Goal: Information Seeking & Learning: Learn about a topic

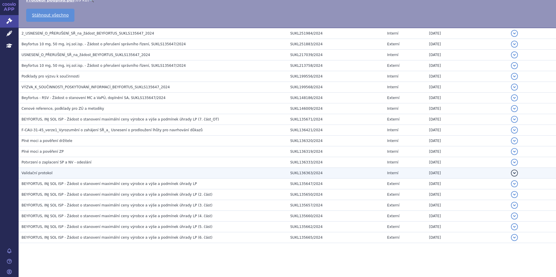
scroll to position [505, 0]
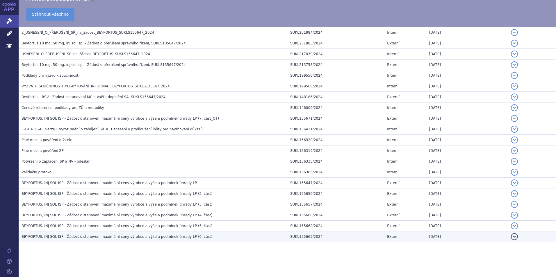
click at [169, 235] on span "BEYFORTUS, INJ SOL ISP - Žádost o stanovení maximální ceny výrobce a výše a pod…" at bounding box center [117, 237] width 191 height 4
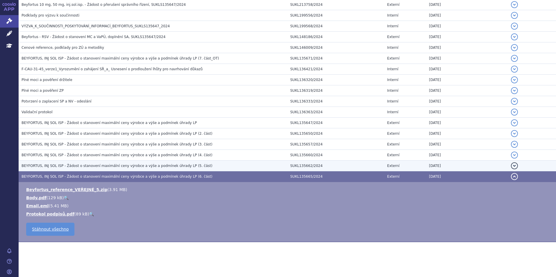
click at [117, 167] on span "BEYFORTUS, INJ SOL ISP - Žádost o stanovení maximální ceny výrobce a výše a pod…" at bounding box center [117, 166] width 191 height 4
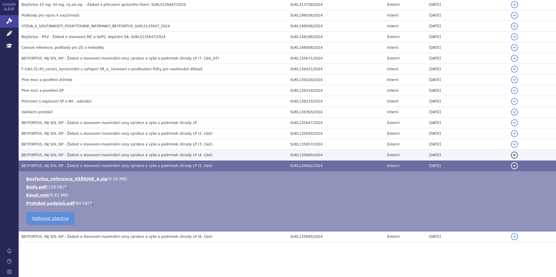
click at [118, 159] on td "BEYFORTUS, INJ SOL ISP - Žádost o stanovení maximální ceny výrobce a výše a pod…" at bounding box center [153, 155] width 269 height 11
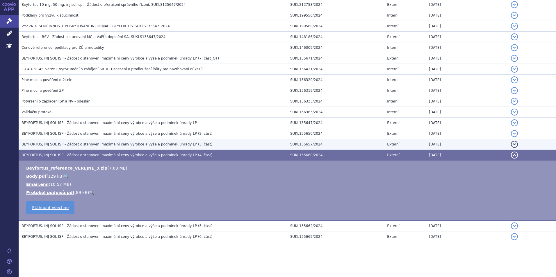
click at [117, 149] on td "BEYFORTUS, INJ SOL ISP - Žádost o stanovení maximální ceny výrobce a výše a pod…" at bounding box center [153, 144] width 269 height 11
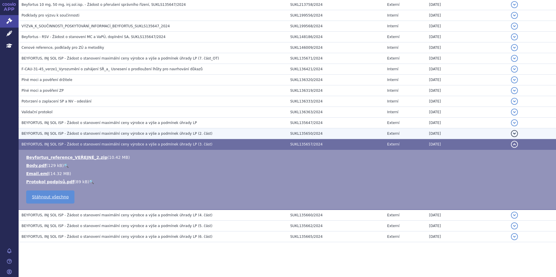
click at [119, 136] on h3 "BEYFORTUS, INJ SOL ISP - Žádost o stanovení maximální ceny výrobce a výše a pod…" at bounding box center [155, 134] width 266 height 6
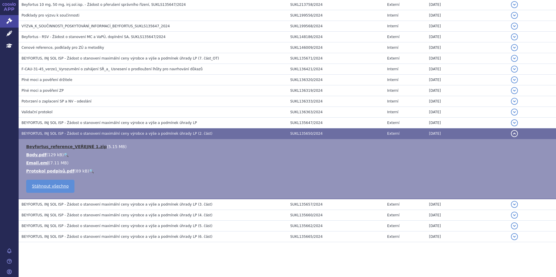
click at [74, 147] on link "Beyfortus_reference_VEŘEJNÉ 1.zip" at bounding box center [66, 146] width 81 height 5
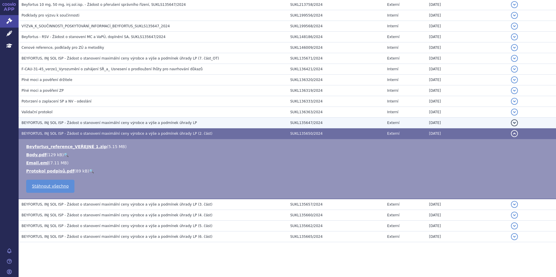
click at [158, 122] on span "BEYFORTUS, INJ SOL ISP - Žádost o stanovení maximální ceny výrobce a výše a pod…" at bounding box center [109, 123] width 175 height 4
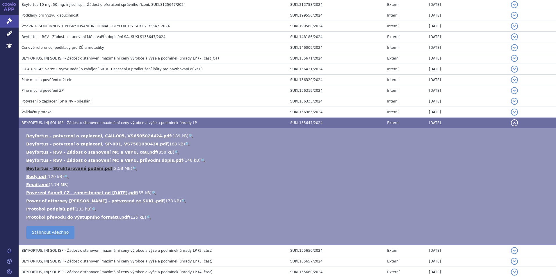
click at [78, 168] on link "Beyfortus - Strukturované podání.pdf" at bounding box center [69, 168] width 86 height 5
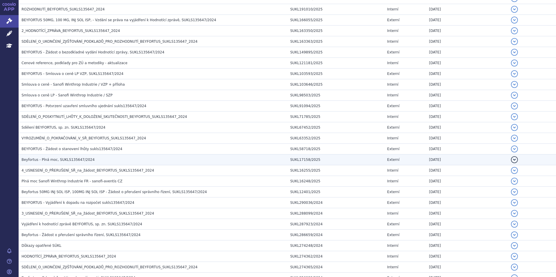
scroll to position [87, 0]
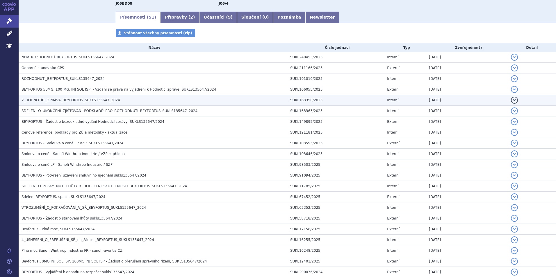
click at [62, 102] on span "2_HODNOTÍCÍ_ZPRÁVA_BEYFORTUS_SUKLS135647_2024" at bounding box center [71, 100] width 99 height 4
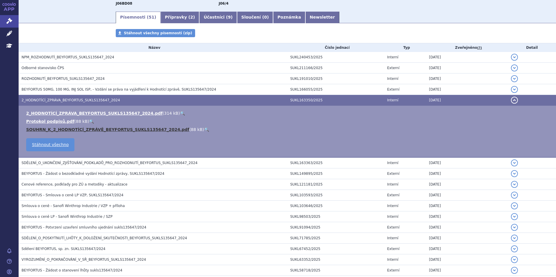
click at [76, 128] on link "SOUHRN_K_2_HODNOTÍCÍ_ZPRÁVĚ_BEYFORTUS_SUKLS135647_2024.pdf" at bounding box center [107, 129] width 163 height 5
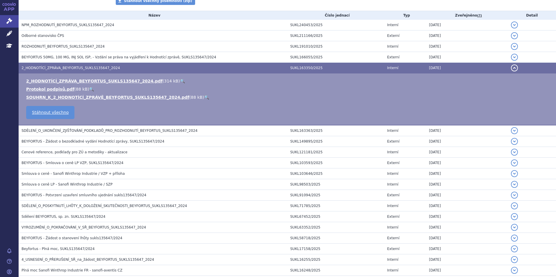
scroll to position [90, 0]
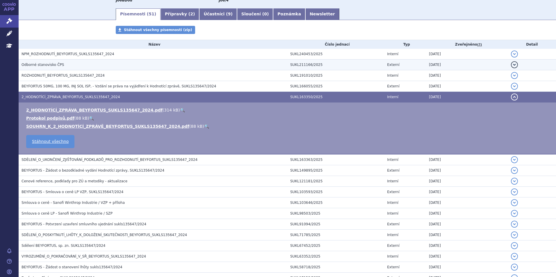
click at [88, 67] on h3 "Odborné stanovisko ČPS" at bounding box center [155, 65] width 266 height 6
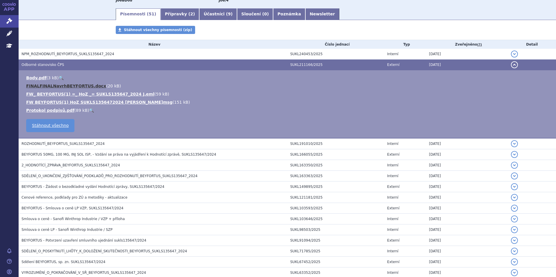
click at [69, 85] on link "FINALFINALNavrhBEYFORTUS.docx" at bounding box center [66, 86] width 80 height 5
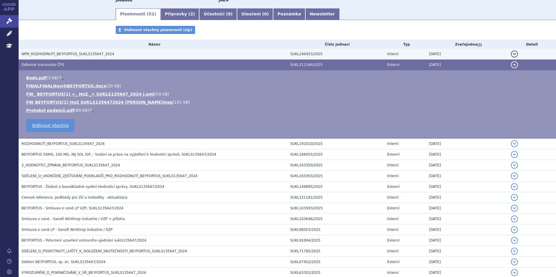
click at [83, 56] on span "NPM_ROZHODNUTÍ_BEYFORTUS_SUKLS135647_2024" at bounding box center [68, 54] width 93 height 4
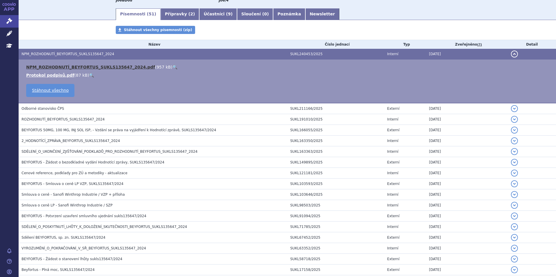
click at [100, 67] on link "NPM_ROZHODNUTÍ_BEYFORTUS_SUKLS135647_2024.pdf" at bounding box center [90, 67] width 129 height 5
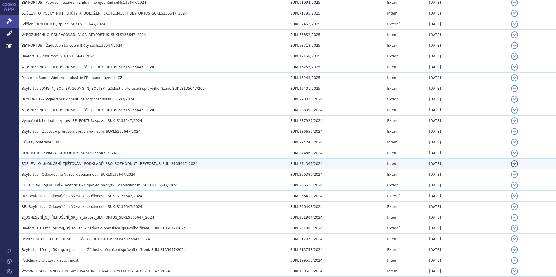
scroll to position [294, 0]
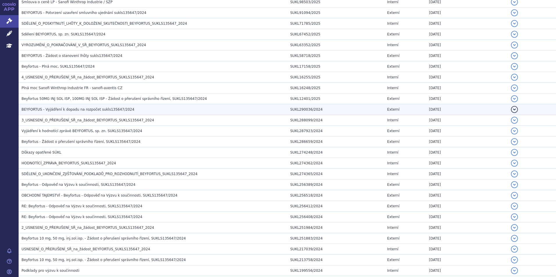
click at [53, 110] on span "BEYFORTUS - Vyjádření k dopadu na rozpočet sukls135647/2024" at bounding box center [78, 110] width 113 height 4
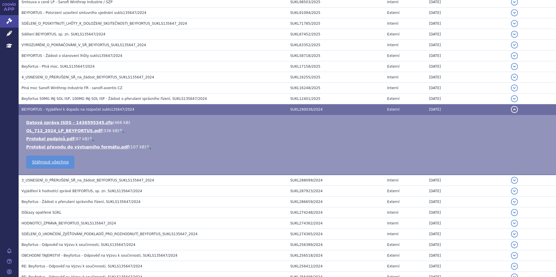
click at [53, 110] on span "BEYFORTUS - Vyjádření k dopadu na rozpočet sukls135647/2024" at bounding box center [78, 110] width 113 height 4
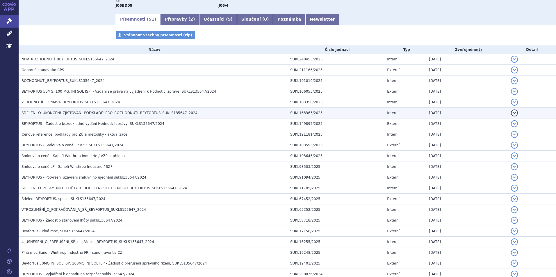
scroll to position [76, 0]
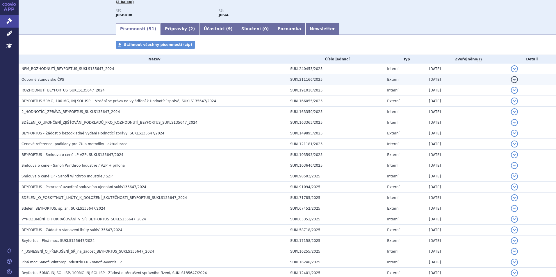
click at [36, 79] on span "Odborné stanovisko ČPS" at bounding box center [43, 80] width 42 height 4
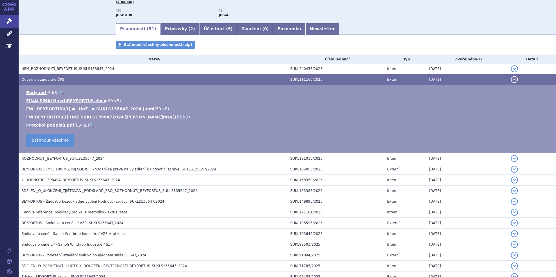
click at [36, 79] on span "Odborné stanovisko ČPS" at bounding box center [43, 80] width 42 height 4
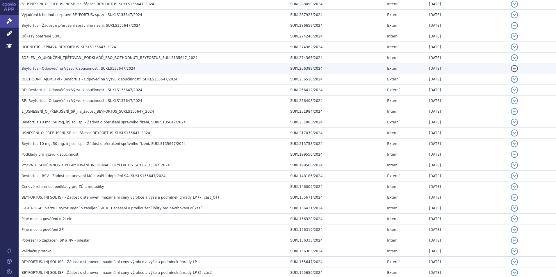
scroll to position [445, 0]
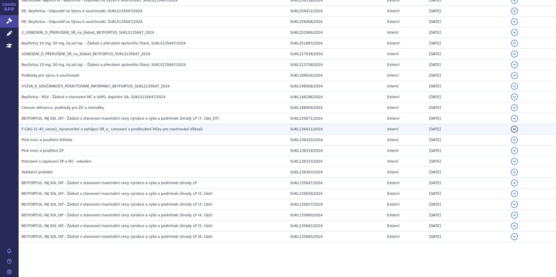
click at [101, 131] on span "F-CAU-31-45_verze1_Vyrozumění o zahájení SŘ_a_ Usnesení o prodloužení lhůty pro…" at bounding box center [112, 129] width 181 height 4
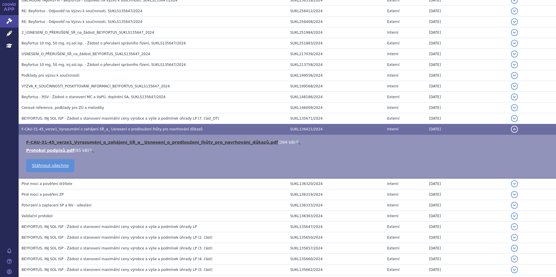
click at [97, 143] on link "F-CAU-31-45_verze1_Vyrozumění_o_zahájení_SŘ_a__Usnesení_o_prodloužení_lhůty_pro…" at bounding box center [152, 142] width 252 height 5
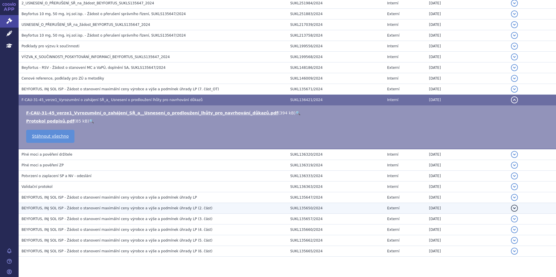
scroll to position [489, 0]
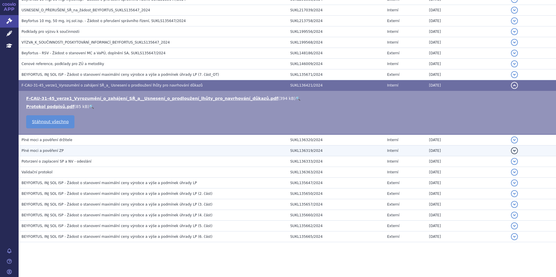
click at [65, 149] on h3 "Plné moci a pověření ZP" at bounding box center [155, 151] width 266 height 6
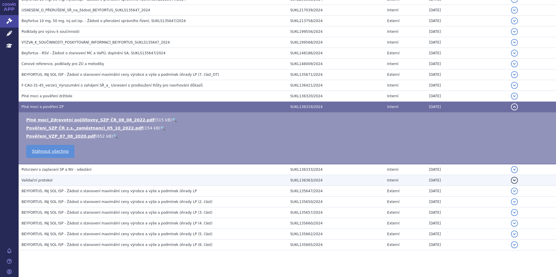
click at [77, 177] on td "Validační protokol" at bounding box center [153, 180] width 269 height 11
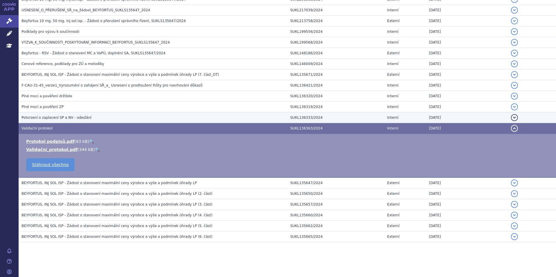
click at [49, 118] on span "Potvrzení o zaplacení SP a NV - odeslání" at bounding box center [57, 118] width 70 height 4
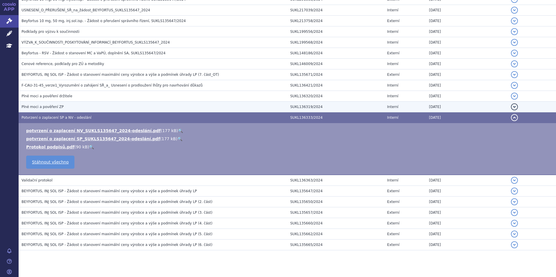
click at [56, 106] on span "Plné moci a pověření ZP" at bounding box center [43, 107] width 42 height 4
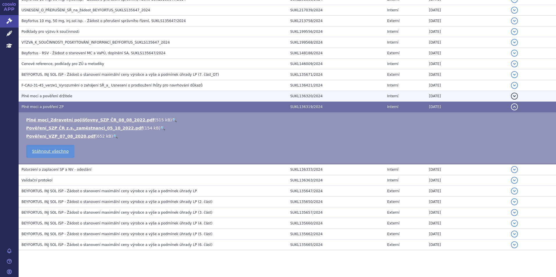
click at [63, 96] on span "Plné moci a pověření držitele" at bounding box center [47, 96] width 51 height 4
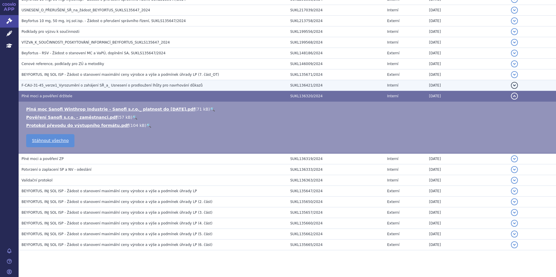
click at [94, 86] on span "F-CAU-31-45_verze1_Vyrozumění o zahájení SŘ_a_ Usnesení o prodloužení lhůty pro…" at bounding box center [112, 85] width 181 height 4
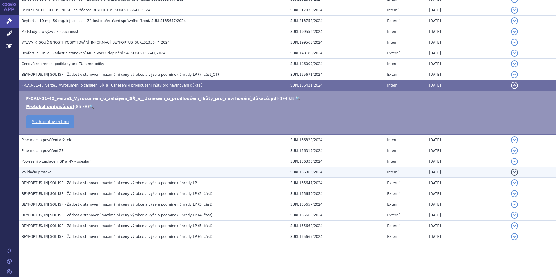
click at [47, 173] on span "Validační protokol" at bounding box center [37, 172] width 31 height 4
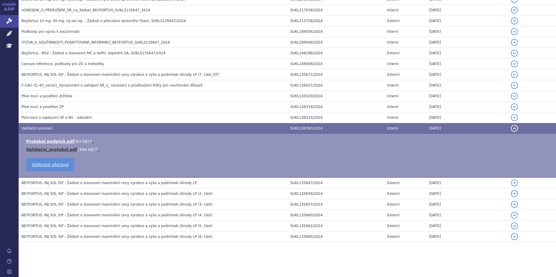
click at [57, 151] on link "Validační_protokol.pdf" at bounding box center [51, 149] width 51 height 5
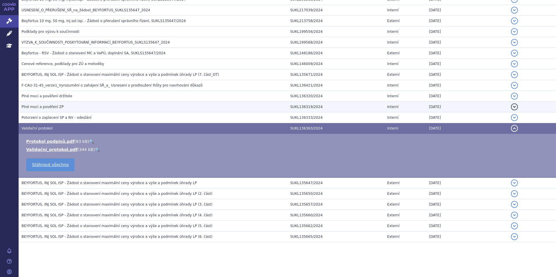
click at [53, 106] on span "Plné moci a pověření ZP" at bounding box center [43, 107] width 42 height 4
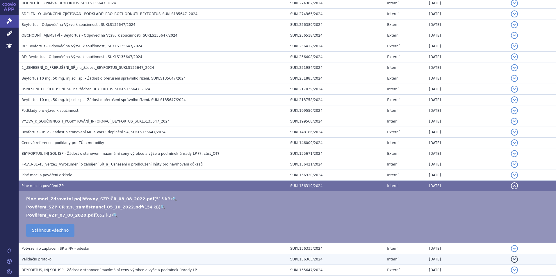
scroll to position [439, 0]
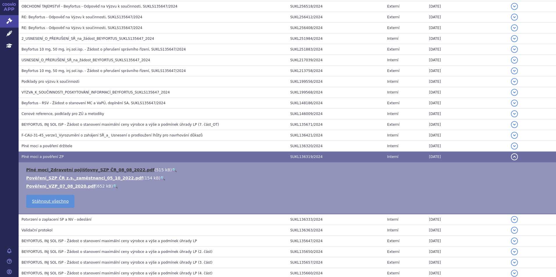
click at [74, 172] on link "Plné moci_Zdravotní pojišťovny_SZP ČR_08_08_2022.pdf" at bounding box center [90, 170] width 128 height 5
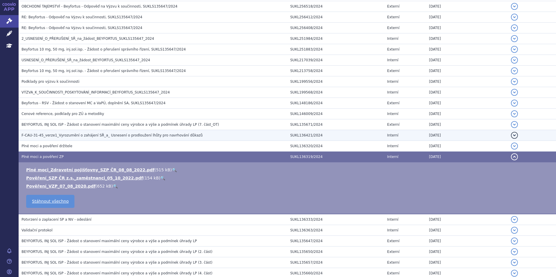
click at [95, 136] on span "F-CAU-31-45_verze1_Vyrozumění o zahájení SŘ_a_ Usnesení o prodloužení lhůty pro…" at bounding box center [112, 135] width 181 height 4
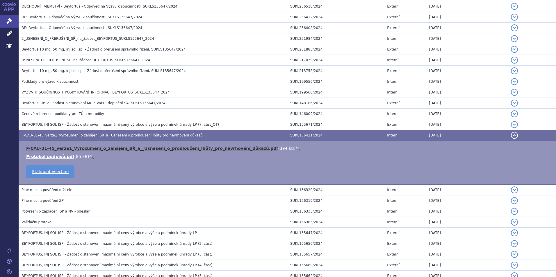
click at [99, 148] on link "F-CAU-31-45_verze1_Vyrozumění_o_zahájení_SŘ_a__Usnesení_o_prodloužení_lhůty_pro…" at bounding box center [152, 148] width 252 height 5
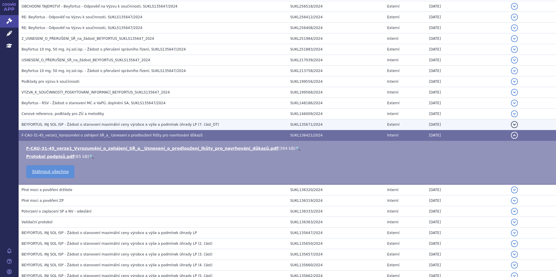
click at [55, 125] on span "BEYFORTUS, INJ SOL ISP - Žádost o stanovení maximální ceny výrobce a výše a pod…" at bounding box center [120, 125] width 197 height 4
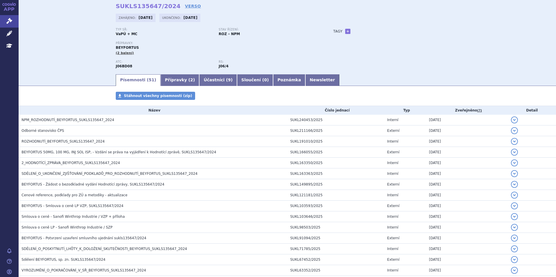
scroll to position [0, 0]
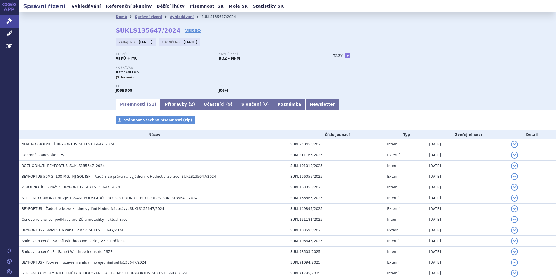
click at [79, 8] on link "Vyhledávání" at bounding box center [86, 6] width 33 height 8
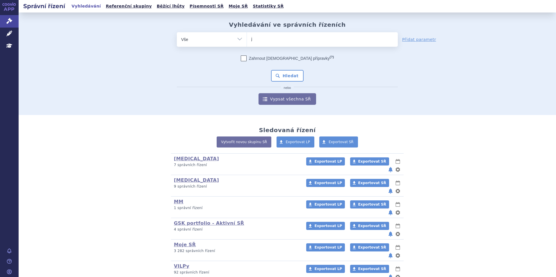
type input "je"
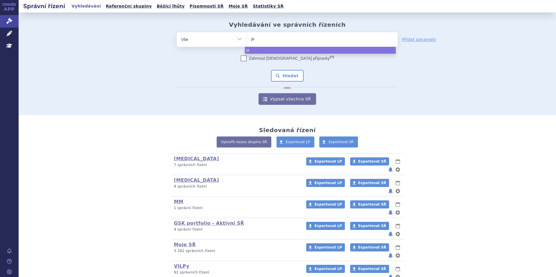
type input "jem"
type input "jempe"
type input "jemperli"
type input "jemper"
type input "jempe"
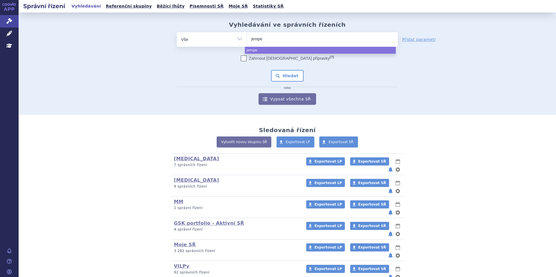
type input "jemper"
type input "jemperl"
type input "jemperli"
select select "jemperli"
click at [285, 77] on button "Hledat" at bounding box center [287, 76] width 33 height 12
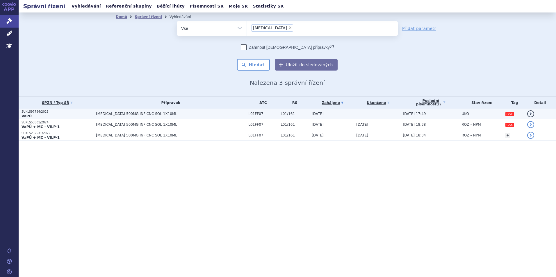
click at [60, 111] on p "SUKLS97794/2025" at bounding box center [58, 112] width 72 height 4
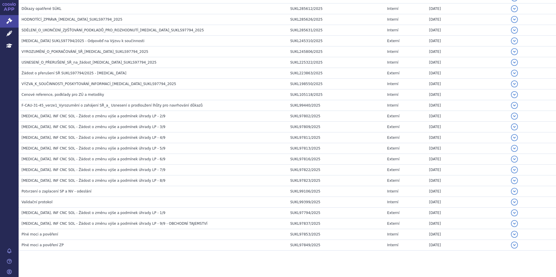
scroll to position [171, 0]
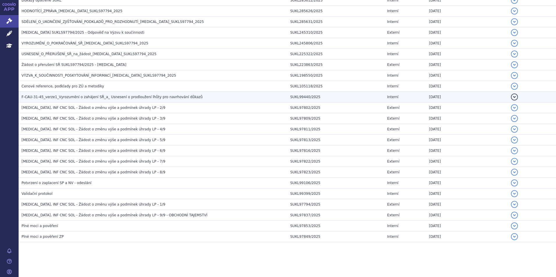
click at [98, 99] on span "F-CAU-31-45_verze1_Vyrozumění o zahájení SŘ_a_ Usnesení o prodloužení lhůty pro…" at bounding box center [112, 97] width 181 height 4
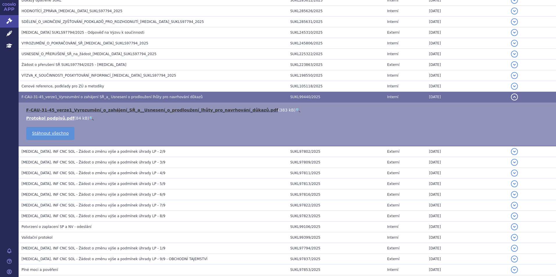
click at [104, 108] on link "F-CAU-31-45_verze1_Vyrozumění_o_zahájení_SŘ_a__Usnesení_o_prodloužení_lhůty_pro…" at bounding box center [152, 110] width 252 height 5
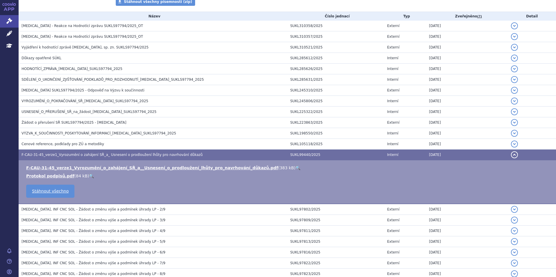
scroll to position [113, 0]
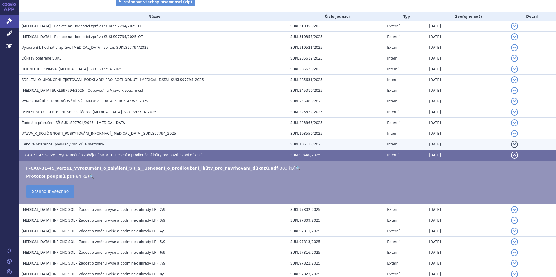
click at [77, 145] on span "Cenové reference, podklady pro ZÚ a metodiky" at bounding box center [63, 144] width 83 height 4
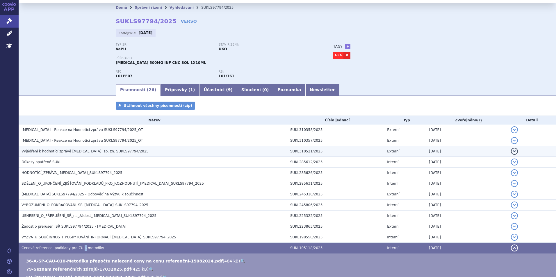
scroll to position [0, 0]
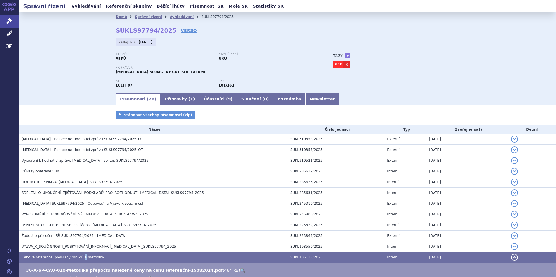
click at [80, 8] on link "Vyhledávání" at bounding box center [86, 6] width 33 height 8
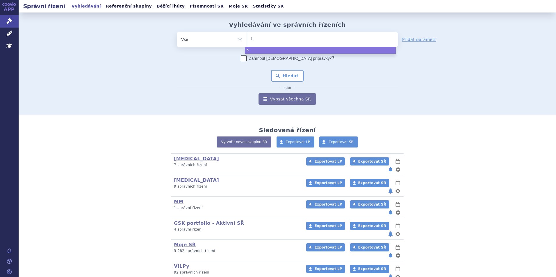
type input "be"
type input "bey"
type input "beyf"
type input "beyfor"
type input "beyfortu"
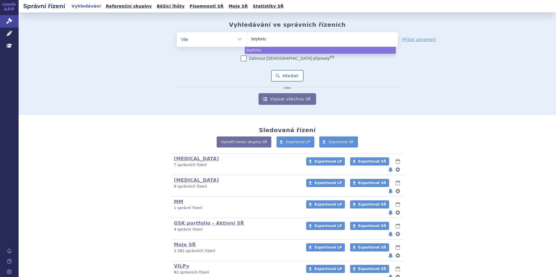
type input "beyfortus"
select select "beyfortus"
click at [281, 78] on button "Hledat" at bounding box center [287, 76] width 33 height 12
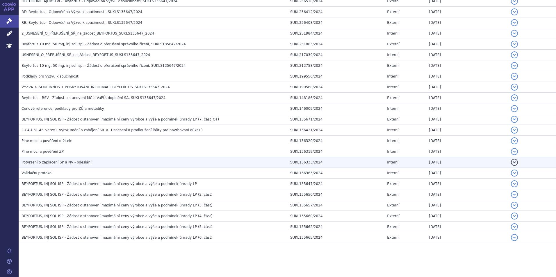
scroll to position [445, 0]
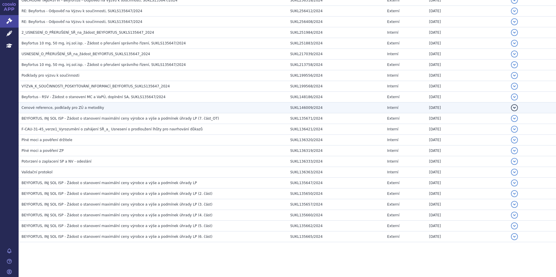
click at [71, 106] on span "Cenové reference, podklady pro ZÚ a metodiky" at bounding box center [63, 108] width 83 height 4
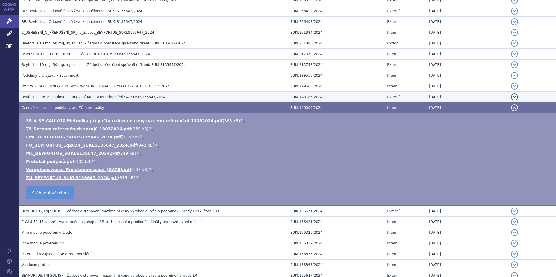
click at [48, 98] on span "Beyfortus - RSV - Žádost o stanovení MC a VaPÚ, doplnění SA, SUKLS135647/2024" at bounding box center [94, 97] width 144 height 4
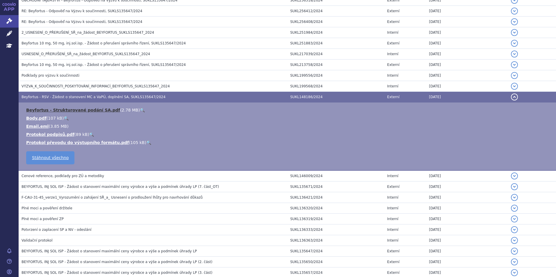
click at [69, 110] on link "Beyfortus - Strukturované podání SA.pdf" at bounding box center [73, 110] width 94 height 5
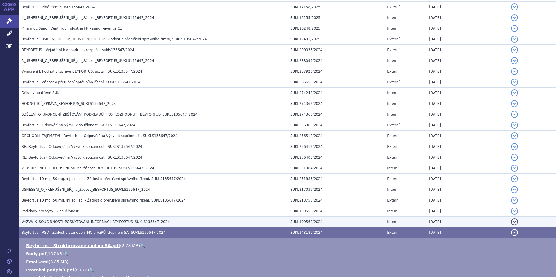
scroll to position [300, 0]
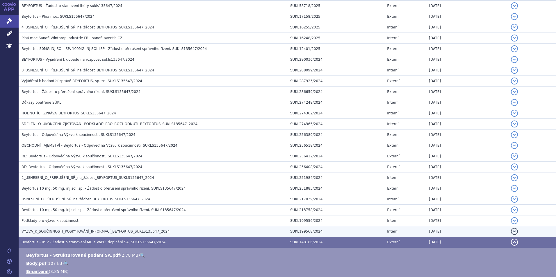
click at [83, 235] on td "VÝZVA_K_SOUČINNOSTI_POSKYTOVÁNÍ_INFORMACÍ_BEYFORTUS_SUKLS135647_2024" at bounding box center [153, 231] width 269 height 11
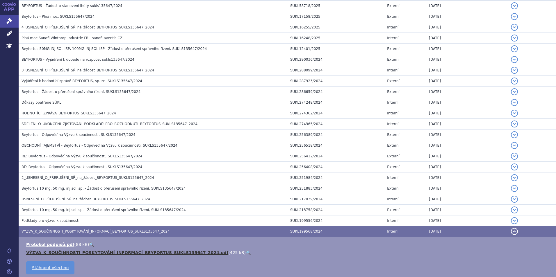
click at [96, 253] on link "VÝZVA_K_SOUČINNOSTI_POSKYTOVÁNÍ_INFORMACÍ_BEYFORTUS_SUKLS135647_2024.pdf" at bounding box center [127, 253] width 202 height 5
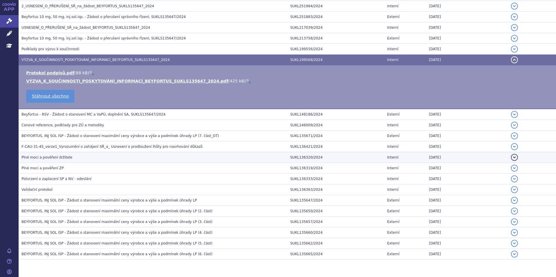
scroll to position [474, 0]
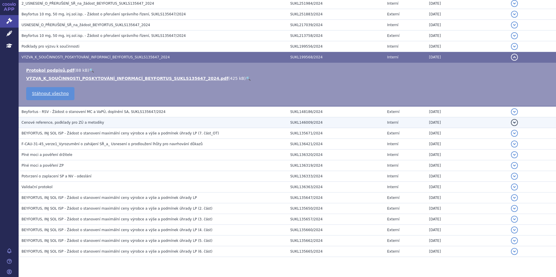
click at [81, 124] on span "Cenové reference, podklady pro ZÚ a metodiky" at bounding box center [63, 123] width 83 height 4
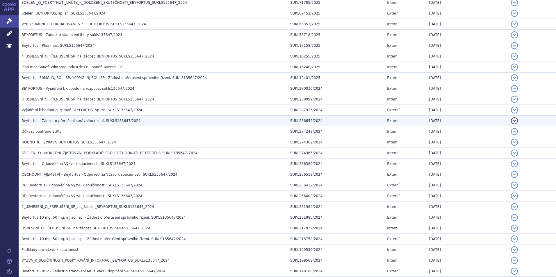
scroll to position [242, 0]
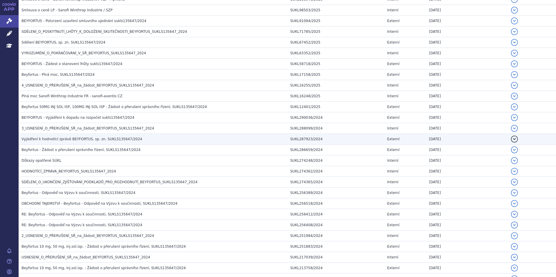
click at [74, 140] on span "Vyjádření k hodnotící zprávě BEYFORTUS, sp. zn. SUKLS135647/2024" at bounding box center [82, 139] width 121 height 4
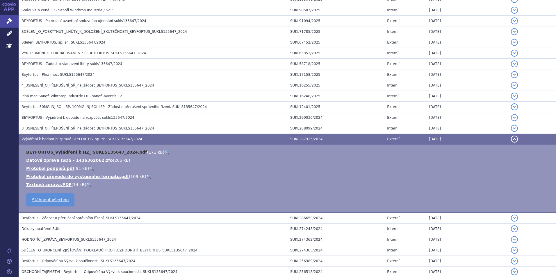
click at [63, 152] on link "BEYFORTUS_Vyjádření k HZ_ SUKLS135647_2024.pdf" at bounding box center [86, 152] width 121 height 5
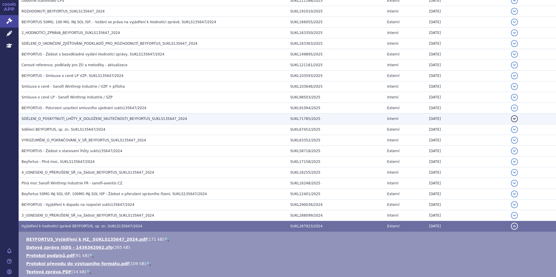
scroll to position [126, 0]
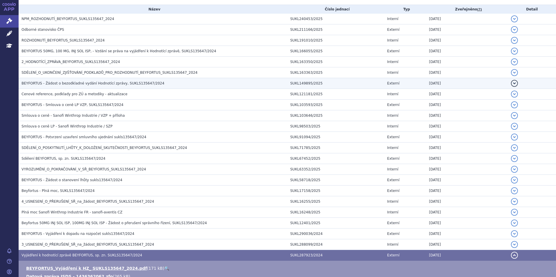
click at [51, 85] on span "BEYFORTUS - Žádost o bezodkladné vydání Hodnotící zprávy, SUKLS135647/2024" at bounding box center [93, 83] width 143 height 4
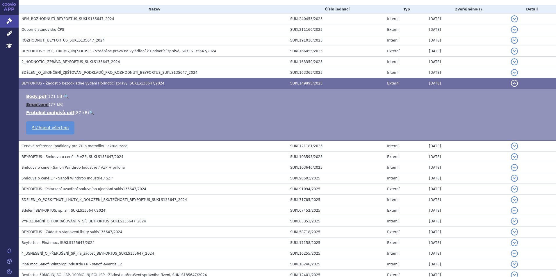
click at [37, 103] on link "Email.eml" at bounding box center [37, 104] width 22 height 5
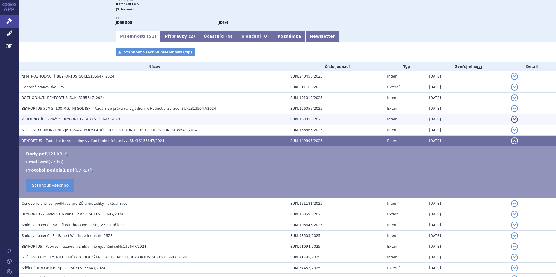
scroll to position [67, 0]
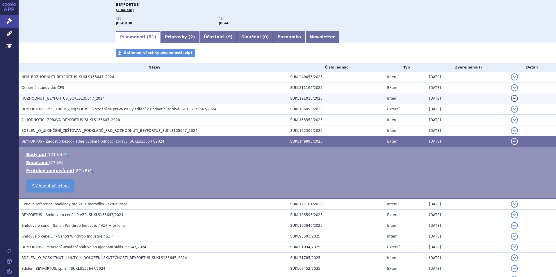
click at [47, 97] on span "ROZHODNUTÍ_BEYFORTUS_SUKLS135647_2024" at bounding box center [63, 99] width 83 height 4
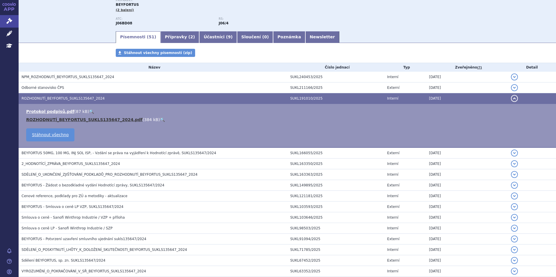
click at [60, 119] on link "ROZHODNUTÍ_BEYFORTUS_SUKLS135647_2024.pdf" at bounding box center [84, 119] width 116 height 5
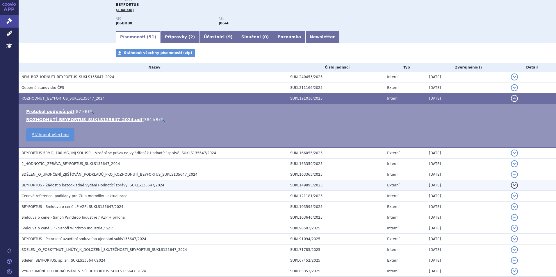
scroll to position [97, 0]
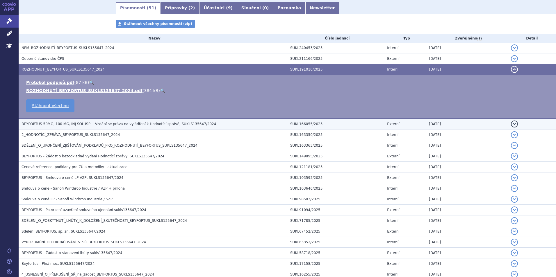
click at [84, 125] on span "BEYFORTUS 50MG, 100 MG, INJ SOL ISP, - Vzdání se práva na vyjádření k Hodnotící…" at bounding box center [119, 124] width 194 height 4
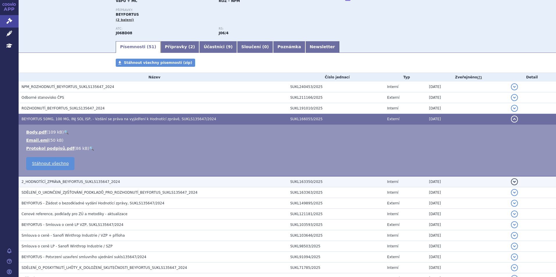
scroll to position [58, 0]
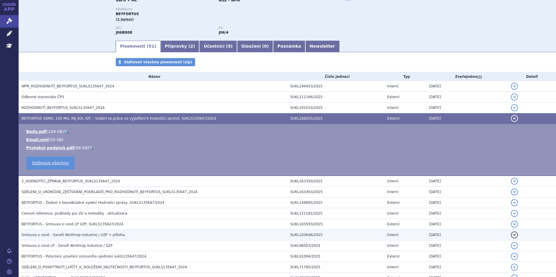
click at [84, 236] on span "Smlouva o ceně - Sanofi Winthrop Industrie / VZP + příloha" at bounding box center [73, 235] width 103 height 4
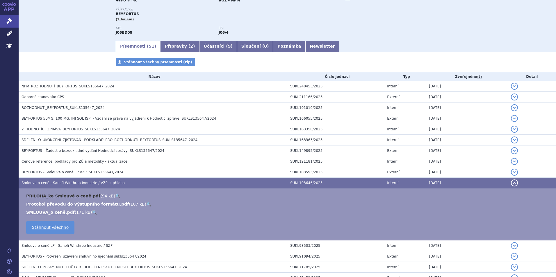
click at [63, 197] on link "PRILOHA_ke Smlouvě o ceně.pdf" at bounding box center [63, 196] width 74 height 5
click at [57, 211] on link "SMLOUVA_o ceně.pdf" at bounding box center [50, 212] width 49 height 5
click at [44, 211] on link "SMLOUVA_o ceně.pdf" at bounding box center [50, 212] width 49 height 5
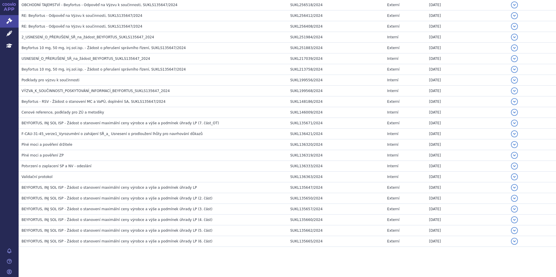
scroll to position [493, 0]
